Goal: Task Accomplishment & Management: Complete application form

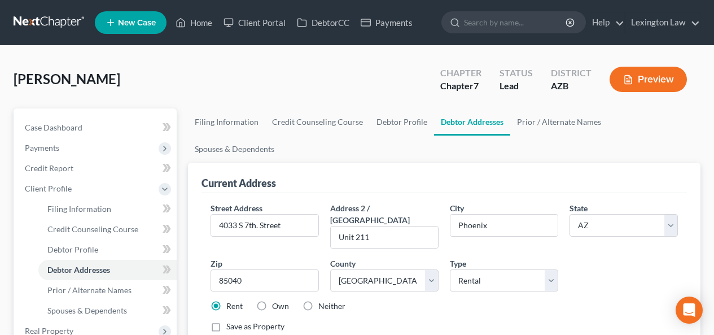
select select "3"
select select "7"
select select "2"
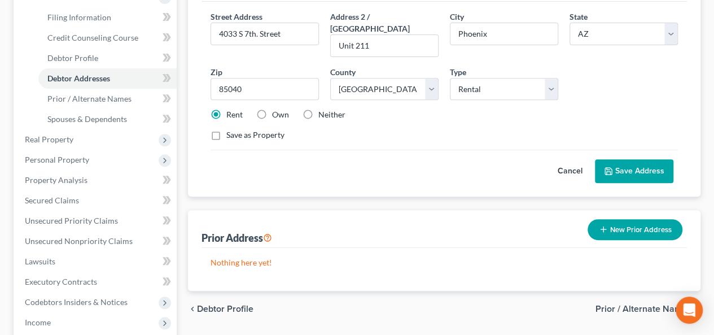
scroll to position [201, 0]
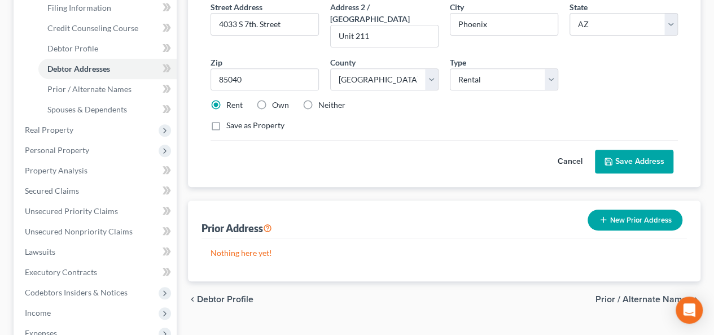
click at [633, 209] on button "New Prior Address" at bounding box center [635, 219] width 95 height 21
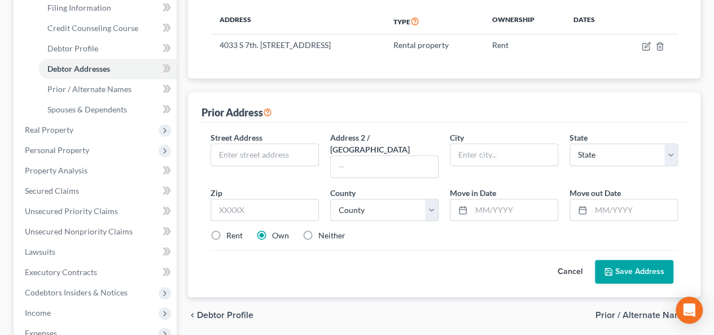
click at [566, 260] on button "Cancel" at bounding box center [570, 271] width 50 height 23
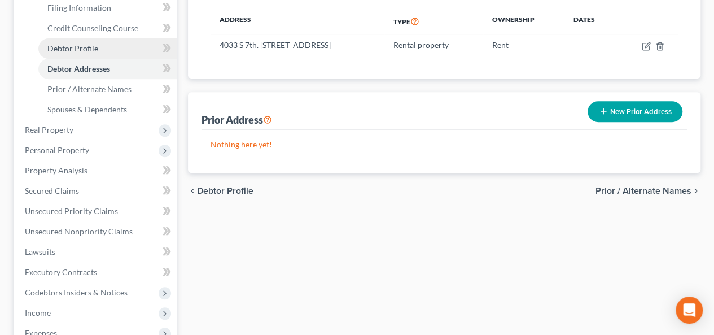
click at [63, 49] on span "Debtor Profile" at bounding box center [72, 48] width 51 height 10
select select "0"
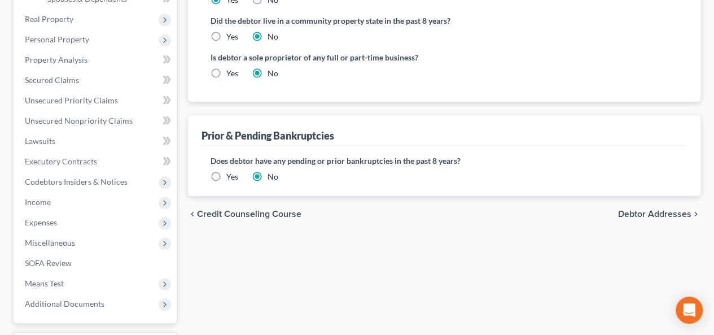
scroll to position [314, 0]
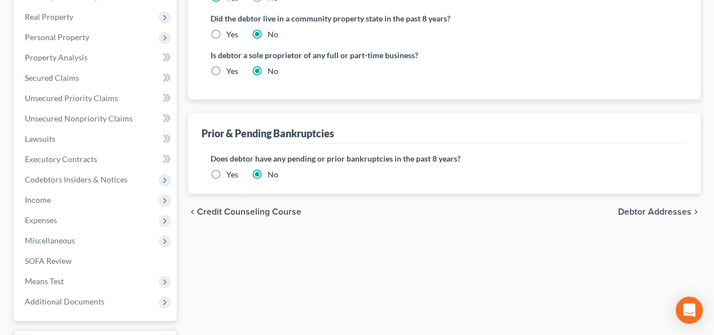
click at [645, 207] on span "Debtor Addresses" at bounding box center [654, 211] width 73 height 9
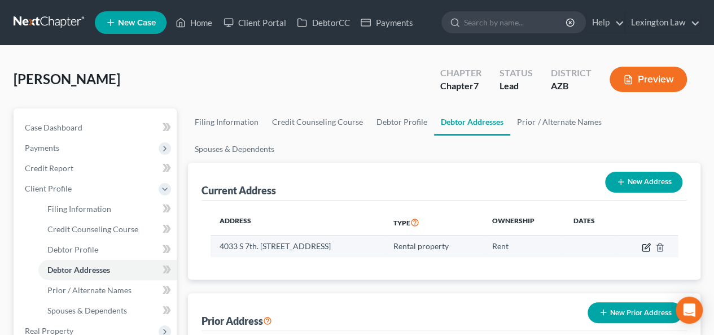
click at [648, 243] on icon "button" at bounding box center [646, 247] width 9 height 9
select select "3"
select select "7"
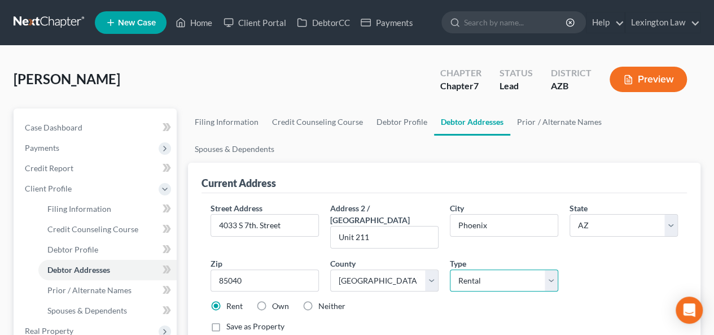
click at [507, 269] on select "Select Residential Mailing Rental Business" at bounding box center [504, 280] width 108 height 23
select select "0"
click at [450, 269] on select "Select Residential Mailing Rental Business" at bounding box center [504, 280] width 108 height 23
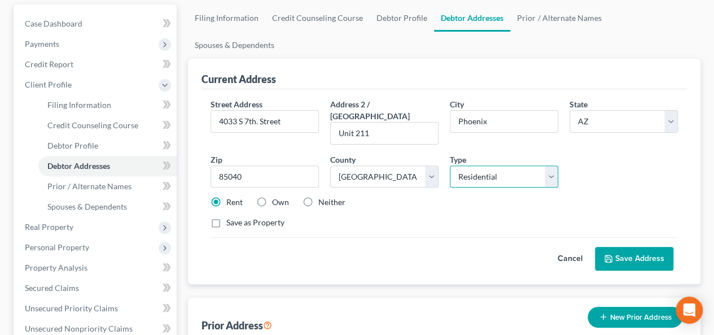
scroll to position [106, 0]
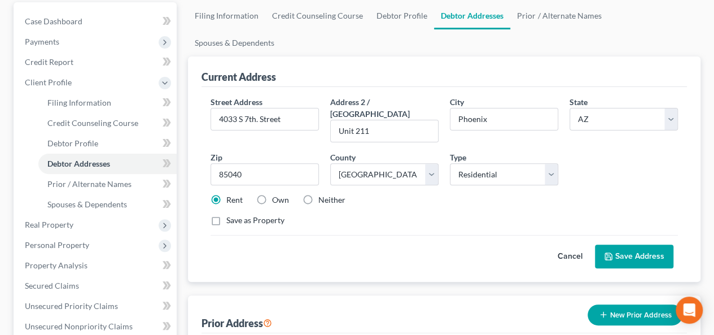
click at [632, 245] on button "Save Address" at bounding box center [634, 257] width 78 height 24
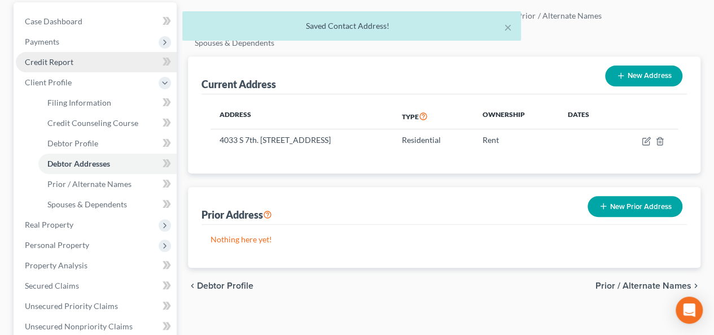
click at [74, 60] on link "Credit Report" at bounding box center [96, 62] width 161 height 20
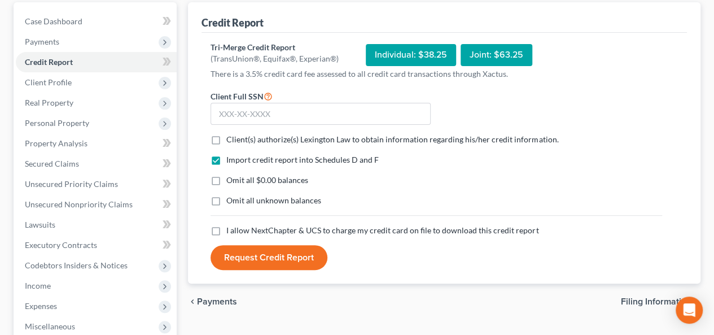
scroll to position [107, 0]
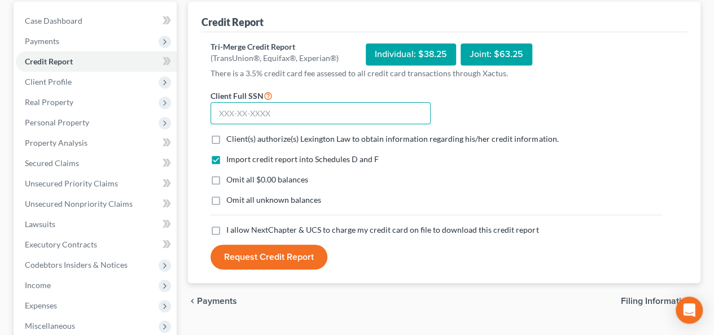
click at [278, 112] on input "text" at bounding box center [321, 113] width 220 height 23
type input "106-40-5106"
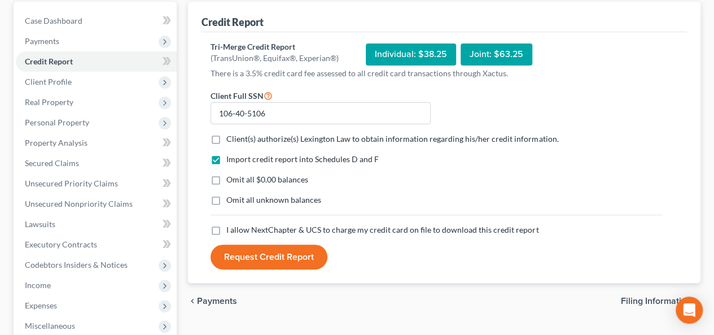
click at [226, 134] on label "Client(s) authorize(s) Lexington Law to obtain information regarding his/her cr…" at bounding box center [392, 138] width 332 height 11
click at [231, 134] on input "Client(s) authorize(s) Lexington Law to obtain information regarding his/her cr…" at bounding box center [234, 136] width 7 height 7
checkbox input "true"
click at [226, 228] on label "I allow NextChapter & UCS to charge my credit card on file to download this cre…" at bounding box center [382, 229] width 312 height 11
click at [231, 228] on input "I allow NextChapter & UCS to charge my credit card on file to download this cre…" at bounding box center [234, 227] width 7 height 7
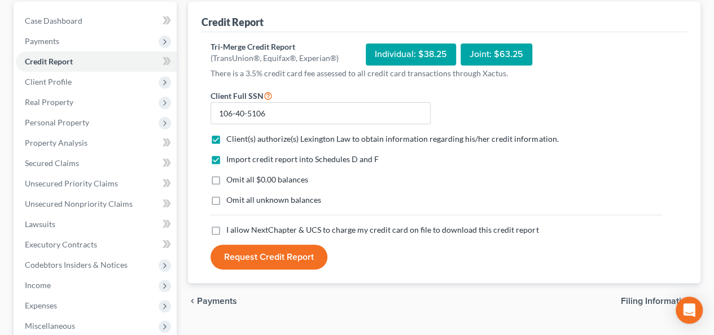
checkbox input "true"
click at [251, 257] on button "Request Credit Report" at bounding box center [269, 257] width 117 height 25
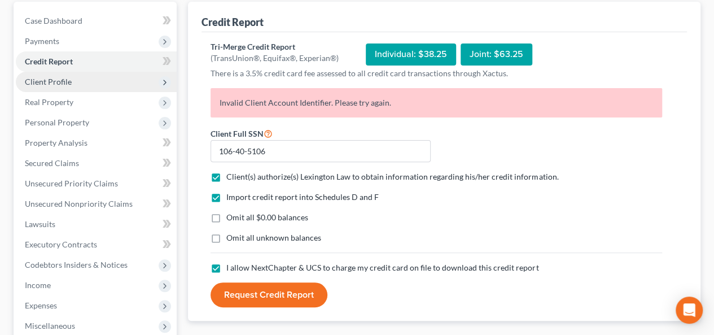
click at [92, 78] on span "Client Profile" at bounding box center [96, 82] width 161 height 20
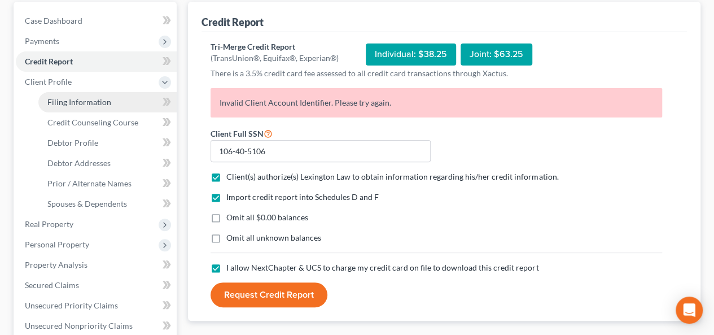
click at [89, 99] on span "Filing Information" at bounding box center [79, 102] width 64 height 10
select select "1"
select select "0"
select select "4"
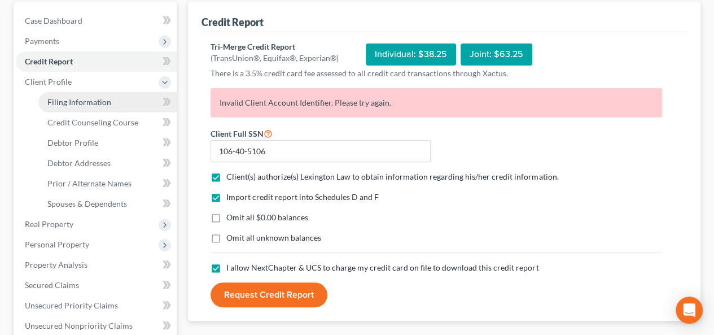
select select "0"
select select "3"
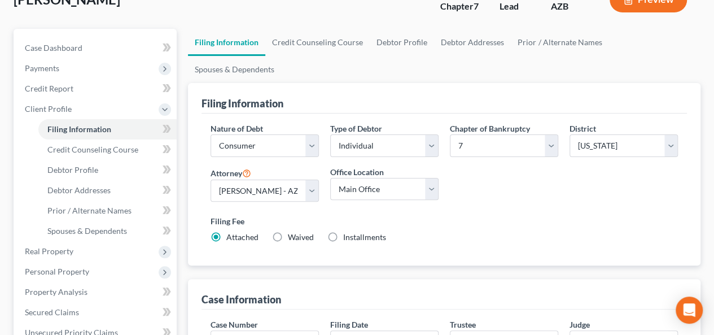
scroll to position [74, 0]
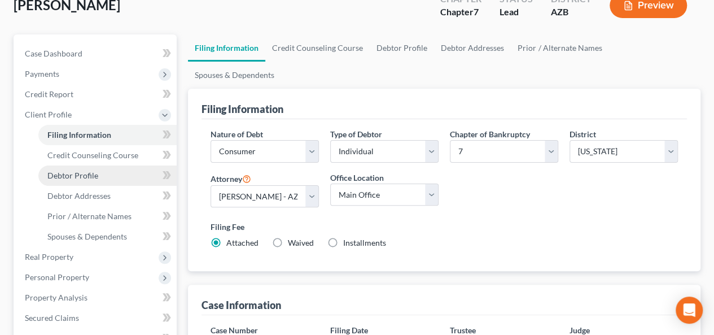
click at [72, 178] on span "Debtor Profile" at bounding box center [72, 176] width 51 height 10
select select "0"
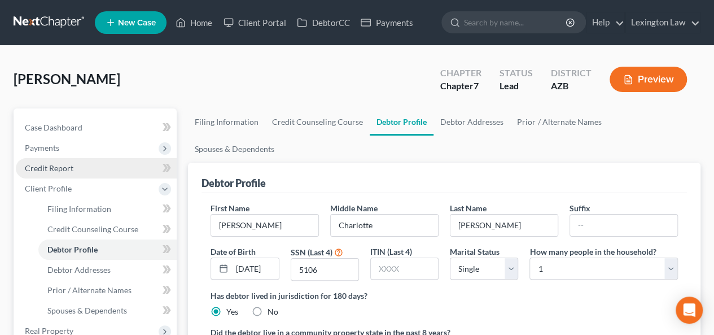
click at [73, 172] on link "Credit Report" at bounding box center [96, 168] width 161 height 20
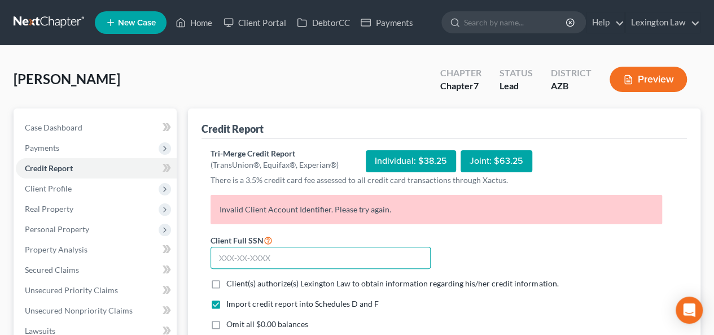
click at [307, 260] on input "text" at bounding box center [321, 258] width 220 height 23
type input "106-40-5106"
click at [226, 281] on label "Client(s) authorize(s) Lexington Law to obtain information regarding his/her cr…" at bounding box center [392, 283] width 332 height 11
click at [231, 281] on input "Client(s) authorize(s) Lexington Law to obtain information regarding his/her cr…" at bounding box center [234, 281] width 7 height 7
checkbox input "true"
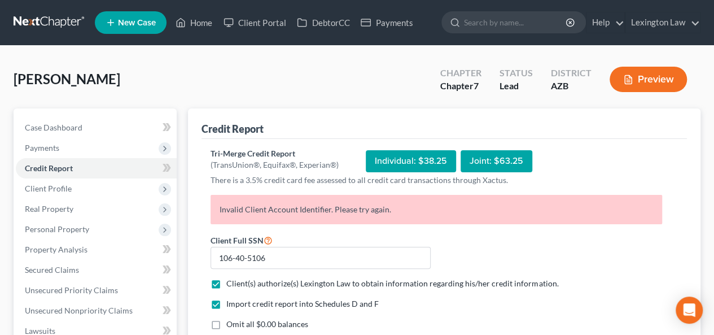
click at [535, 265] on form "Client Full SSN * 106-40-5106 Client(s) authorize(s) Lexington Law to obtain in…" at bounding box center [436, 323] width 463 height 181
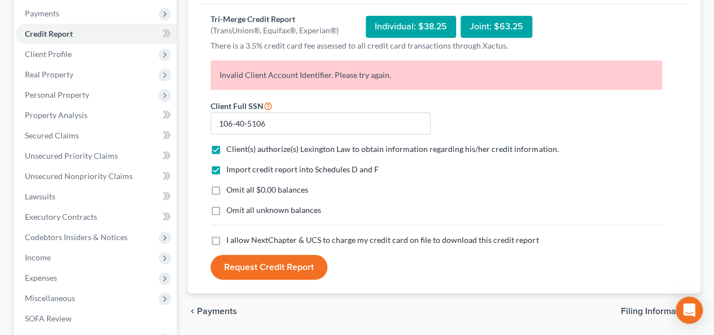
scroll to position [136, 0]
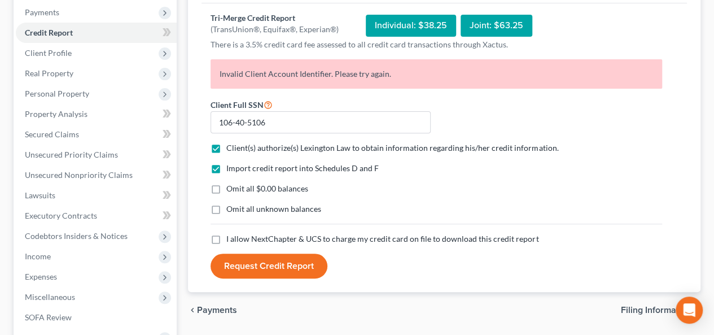
click at [226, 237] on label "I allow NextChapter & UCS to charge my credit card on file to download this cre…" at bounding box center [382, 238] width 312 height 11
click at [231, 237] on input "I allow NextChapter & UCS to charge my credit card on file to download this cre…" at bounding box center [234, 236] width 7 height 7
checkbox input "true"
click at [255, 264] on button "Request Credit Report" at bounding box center [269, 266] width 117 height 25
drag, startPoint x: 262, startPoint y: 125, endPoint x: 187, endPoint y: 121, distance: 74.6
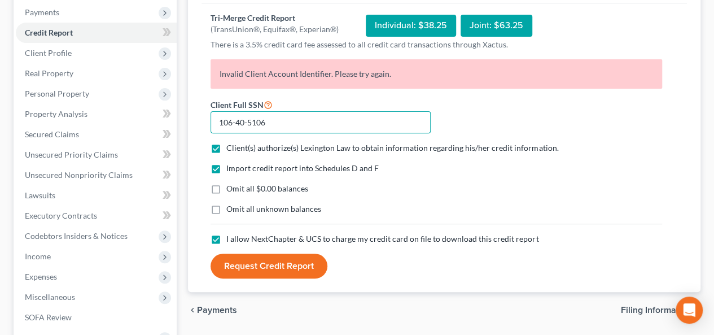
click at [188, 121] on div "Credit Report Tri-Merge Credit Report (TransUnion®, Equifax®, Experian®) Indivi…" at bounding box center [444, 133] width 513 height 320
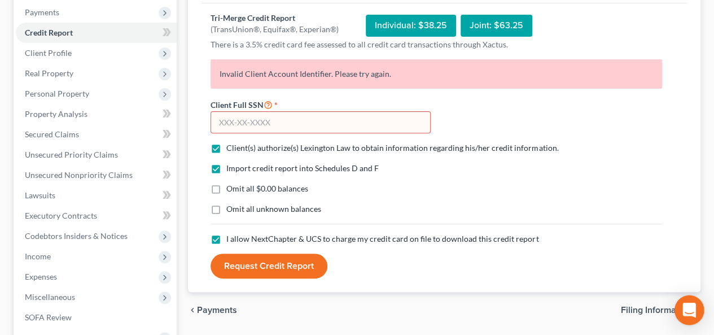
click at [688, 312] on icon "Open Intercom Messenger" at bounding box center [689, 310] width 13 height 15
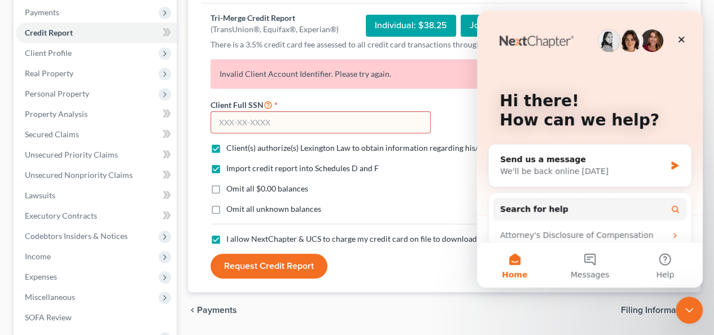
scroll to position [0, 0]
click at [574, 171] on div "We'll be back online [DATE]" at bounding box center [582, 171] width 165 height 12
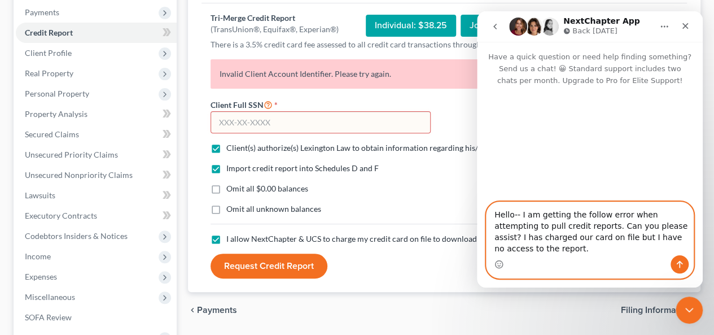
type textarea "Hello-- I am getting the follow error when attempting to pull credit reports. C…"
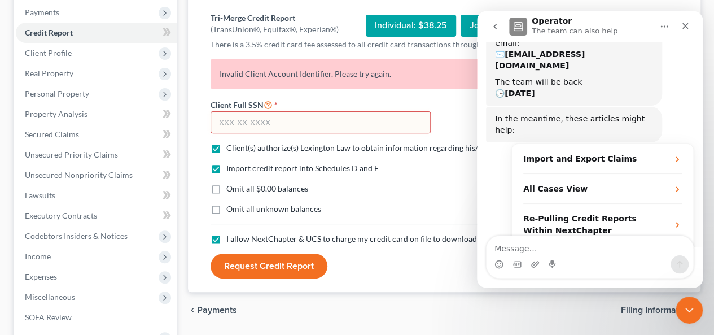
scroll to position [263, 0]
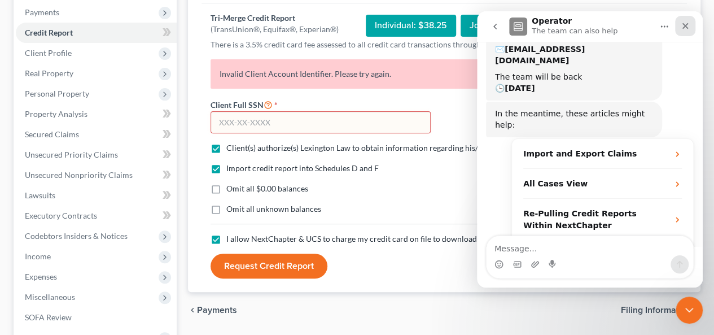
click at [689, 24] on icon "Close" at bounding box center [685, 25] width 9 height 9
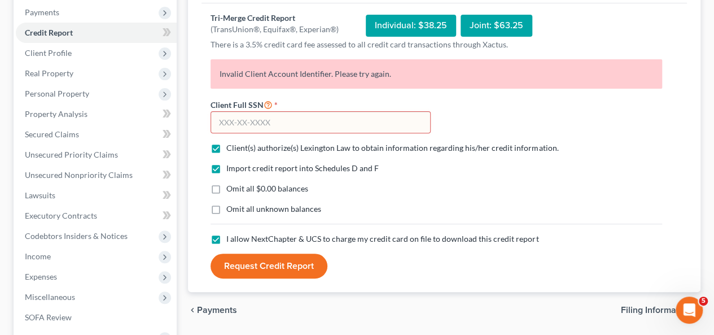
scroll to position [281, 0]
click at [72, 74] on span "Real Property" at bounding box center [49, 73] width 49 height 10
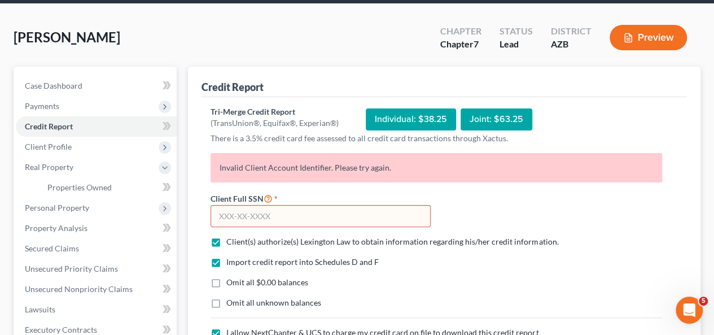
scroll to position [23, 0]
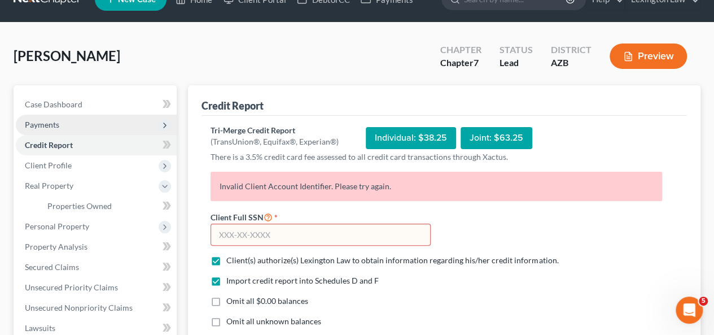
click at [105, 125] on span "Payments" at bounding box center [96, 125] width 161 height 20
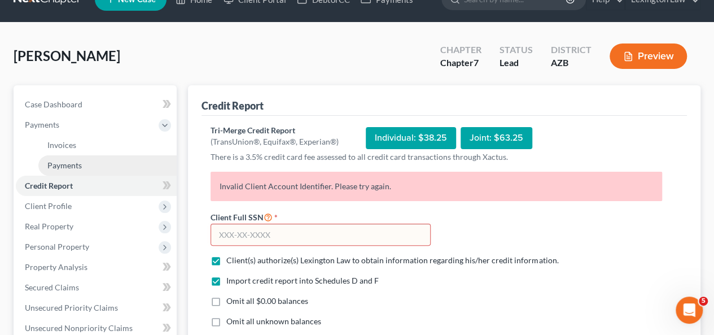
click at [105, 160] on link "Payments" at bounding box center [107, 165] width 138 height 20
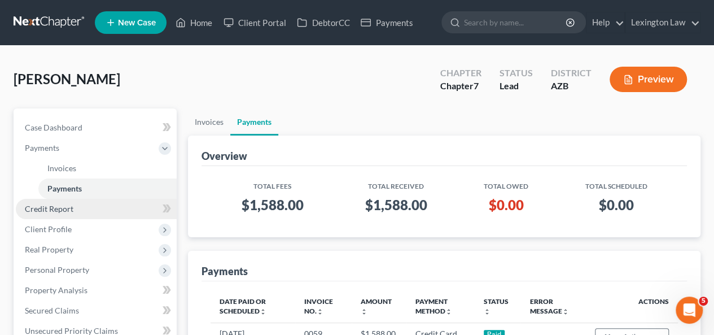
click at [99, 212] on link "Credit Report" at bounding box center [96, 209] width 161 height 20
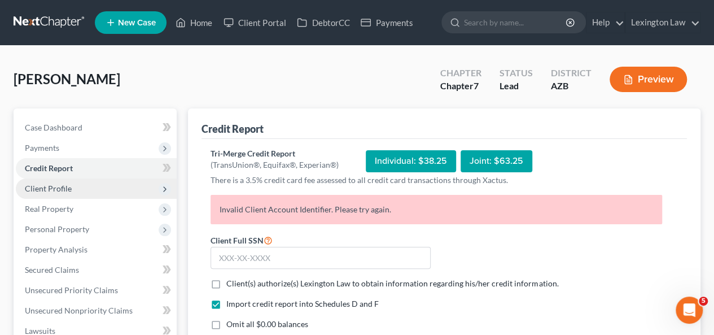
click at [111, 186] on span "Client Profile" at bounding box center [96, 188] width 161 height 20
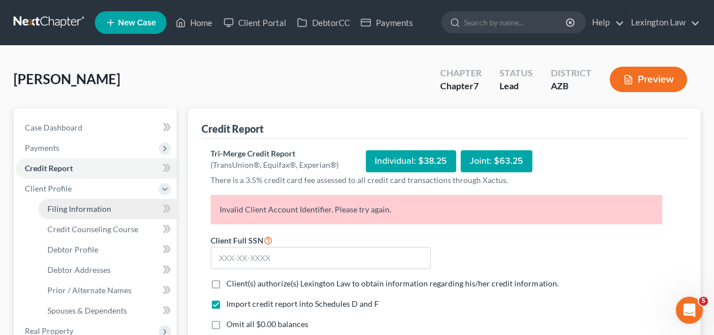
click at [113, 202] on link "Filing Information" at bounding box center [107, 209] width 138 height 20
select select "1"
select select "0"
select select "4"
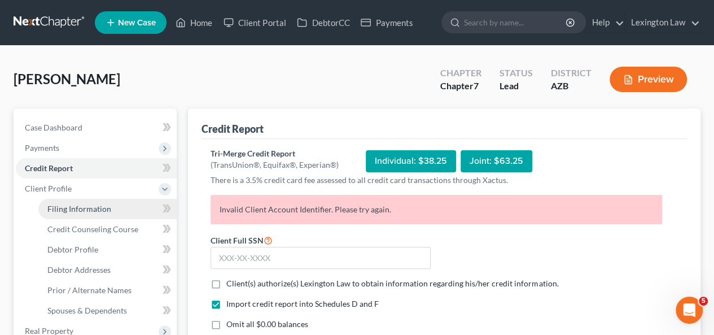
select select "0"
select select "3"
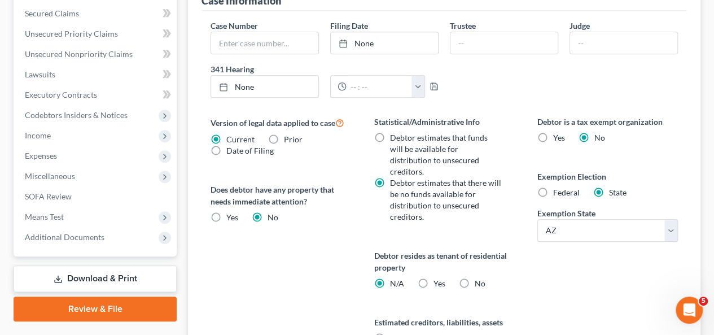
scroll to position [383, 0]
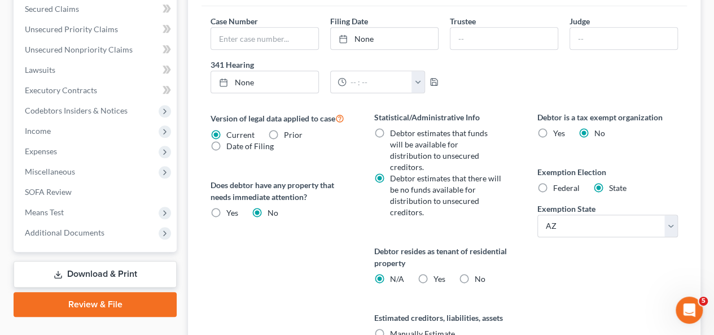
click at [433, 273] on label "Yes Yes" at bounding box center [439, 278] width 12 height 11
click at [438, 273] on input "Yes Yes" at bounding box center [441, 276] width 7 height 7
radio input "true"
radio input "false"
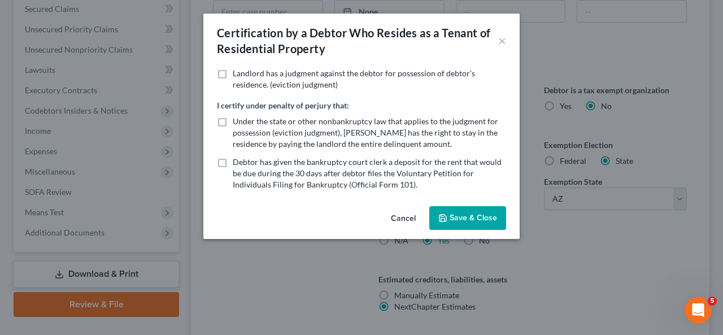
click at [460, 219] on button "Save & Close" at bounding box center [467, 218] width 77 height 24
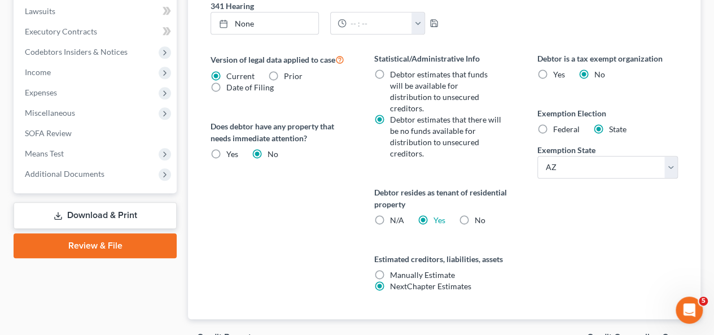
scroll to position [464, 0]
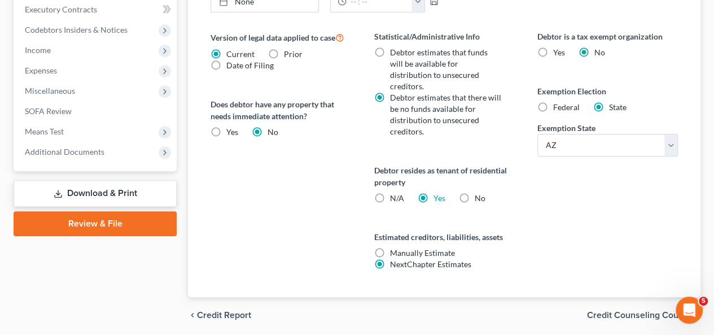
click at [641, 311] on span "Credit Counseling Course" at bounding box center [639, 315] width 104 height 9
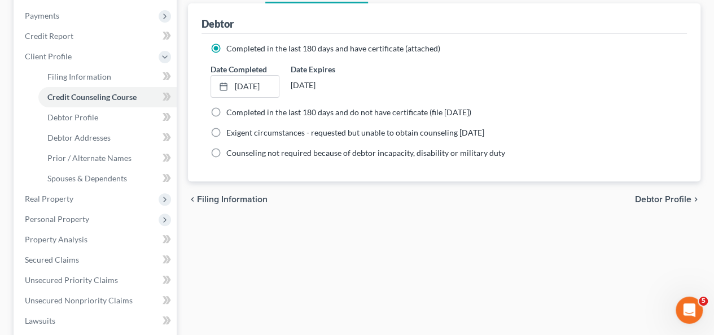
scroll to position [155, 0]
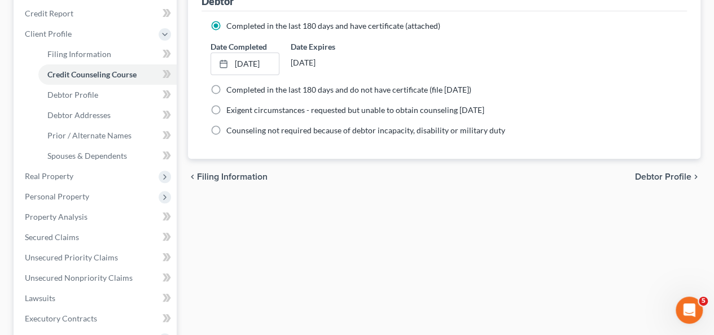
click at [666, 176] on span "Debtor Profile" at bounding box center [663, 176] width 56 height 9
select select "0"
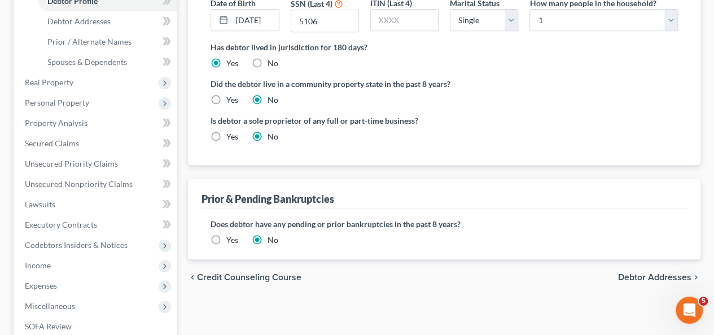
scroll to position [257, 0]
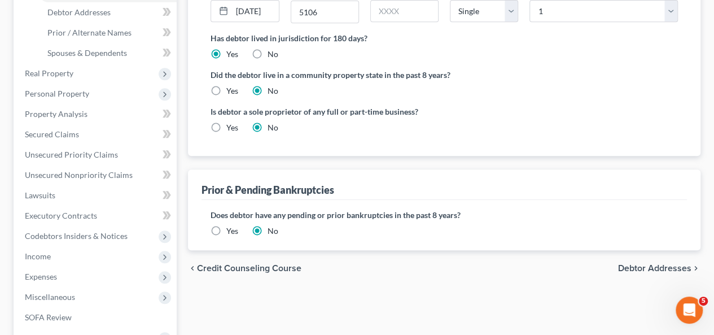
click at [670, 264] on span "Debtor Addresses" at bounding box center [654, 268] width 73 height 9
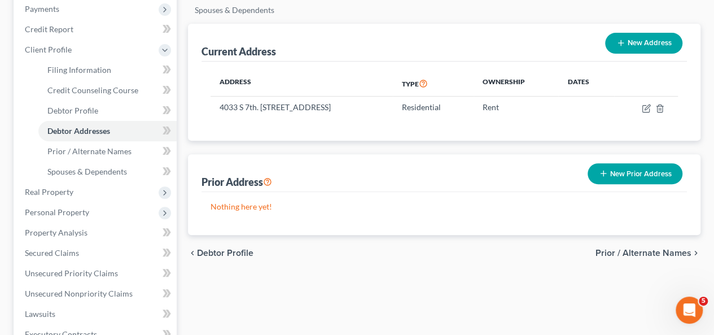
scroll to position [141, 0]
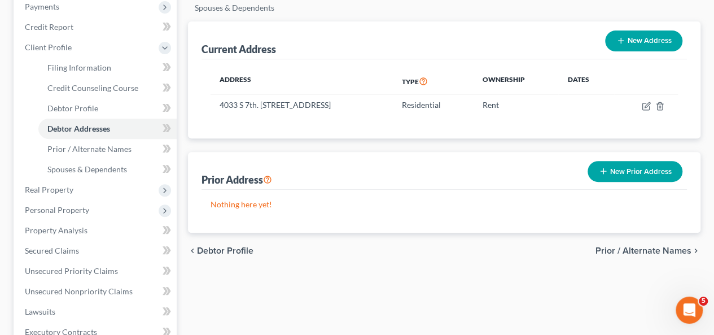
click at [635, 246] on span "Prior / Alternate Names" at bounding box center [644, 250] width 96 height 9
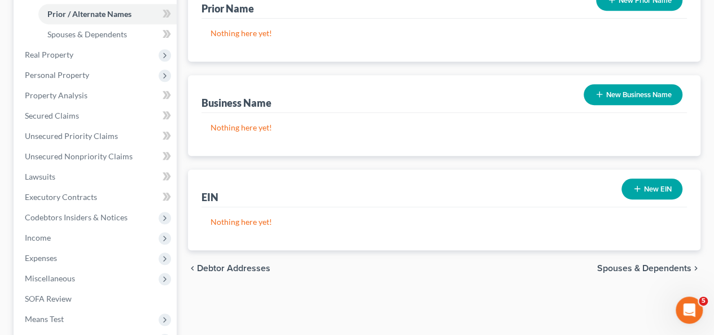
scroll to position [292, 0]
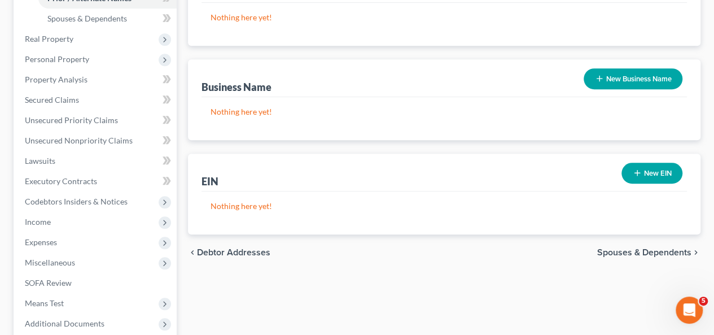
click at [660, 248] on span "Spouses & Dependents" at bounding box center [644, 252] width 94 height 9
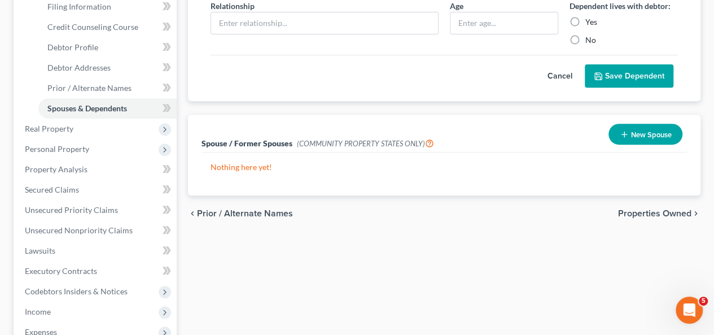
scroll to position [209, 0]
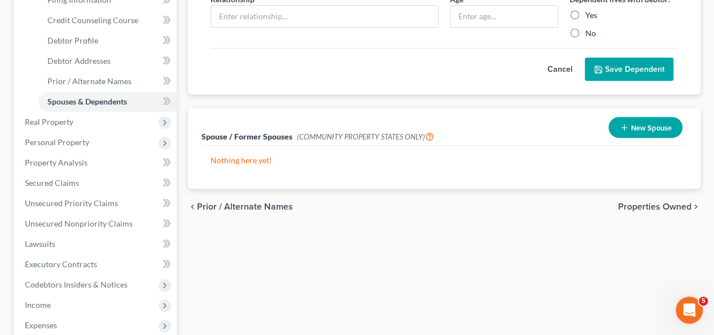
click at [683, 202] on span "Properties Owned" at bounding box center [654, 206] width 73 height 9
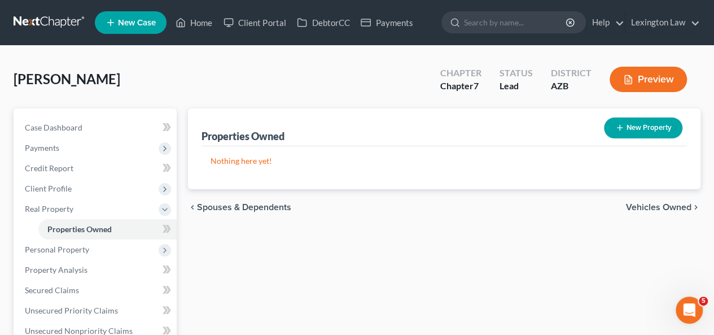
click at [660, 204] on span "Vehicles Owned" at bounding box center [659, 207] width 66 height 9
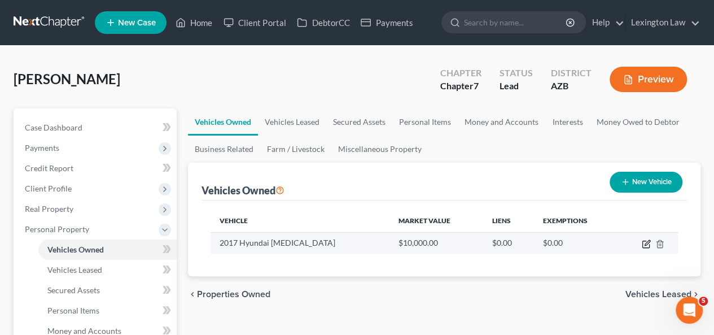
click at [646, 242] on icon "button" at bounding box center [646, 243] width 9 height 9
select select "0"
select select "9"
select select "1"
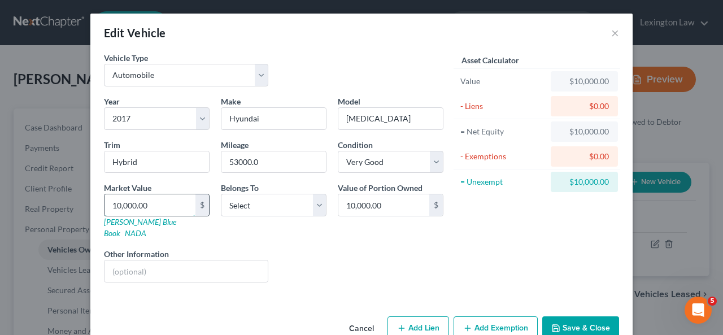
click at [185, 204] on input "10,000.00" at bounding box center [149, 204] width 91 height 21
type input "8"
type input "8.00"
type input "84"
type input "84.00"
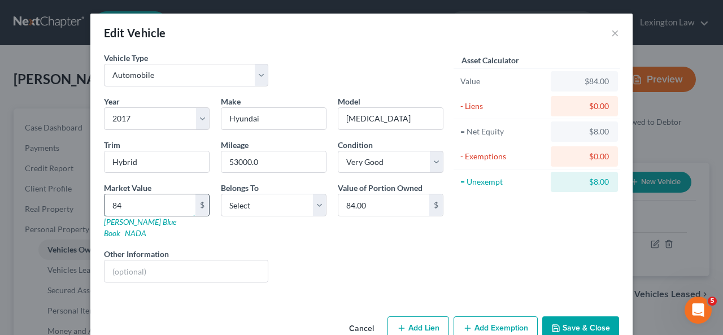
type input "842"
type input "842.00"
type input "8424"
type input "8,424.00"
type input "8,424"
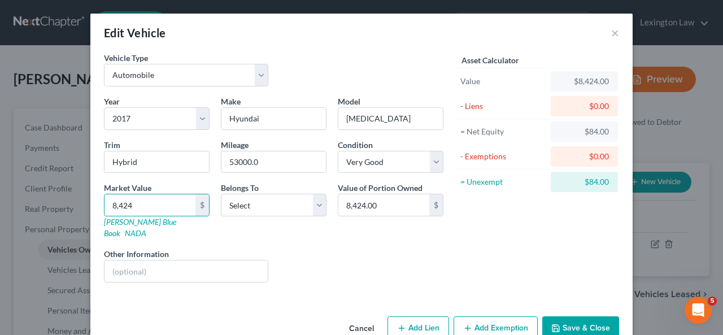
click at [449, 235] on div "Asset Calculator Value $8,424.00 - Liens $0.00 = Net Equity $84.00 - Exemptions…" at bounding box center [537, 171] width 176 height 239
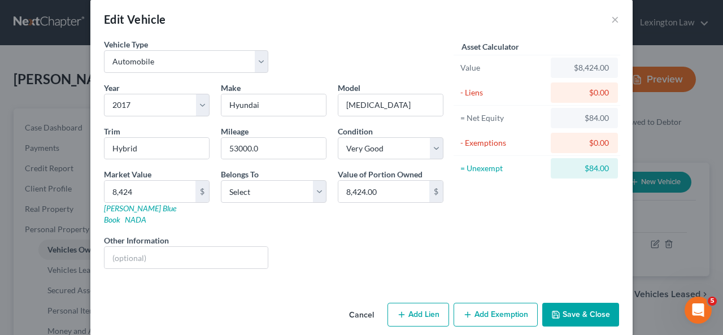
click at [411, 303] on button "Add Lien" at bounding box center [418, 315] width 62 height 24
select select "0"
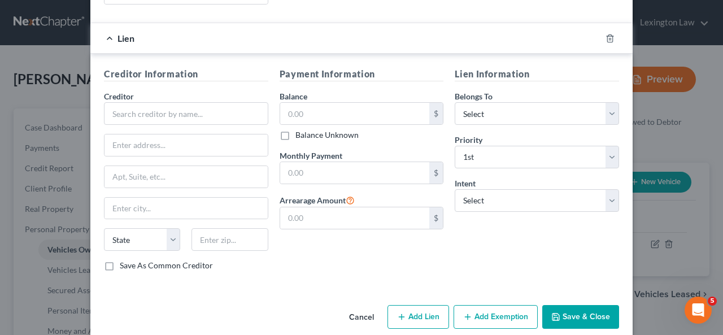
scroll to position [271, 0]
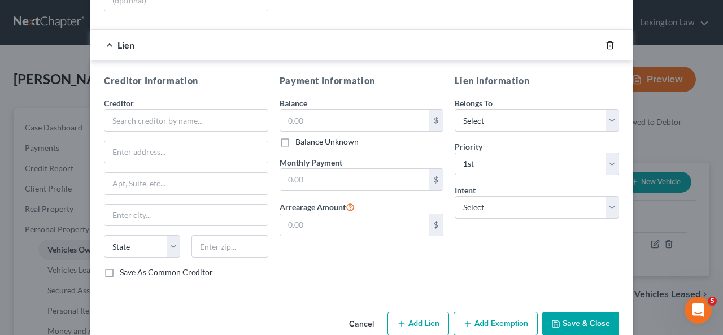
click at [608, 41] on icon "button" at bounding box center [609, 44] width 5 height 7
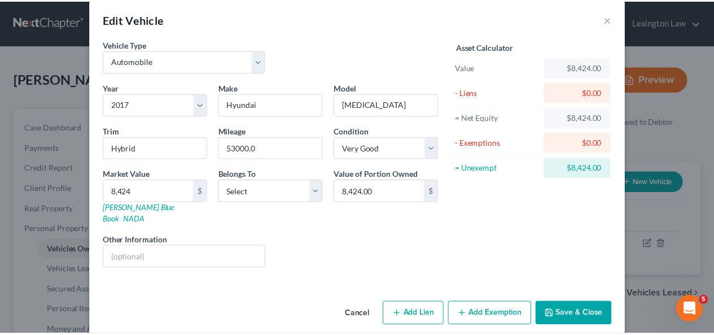
scroll to position [0, 0]
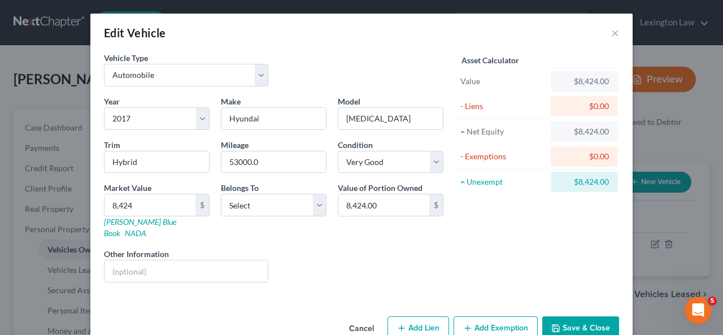
click at [570, 316] on button "Save & Close" at bounding box center [580, 328] width 77 height 24
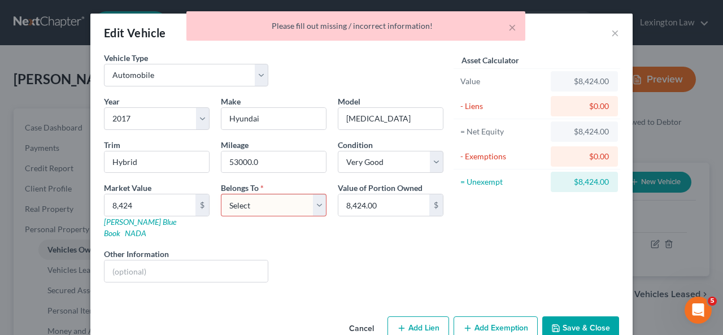
click at [314, 200] on select "Select Debtor 1 Only Debtor 2 Only Debtor 1 And Debtor 2 Only At Least One Of T…" at bounding box center [274, 205] width 106 height 23
select select "0"
click at [221, 194] on select "Select Debtor 1 Only Debtor 2 Only Debtor 1 And Debtor 2 Only At Least One Of T…" at bounding box center [274, 205] width 106 height 23
click at [556, 324] on icon "button" at bounding box center [555, 328] width 9 height 9
